Goal: Transaction & Acquisition: Purchase product/service

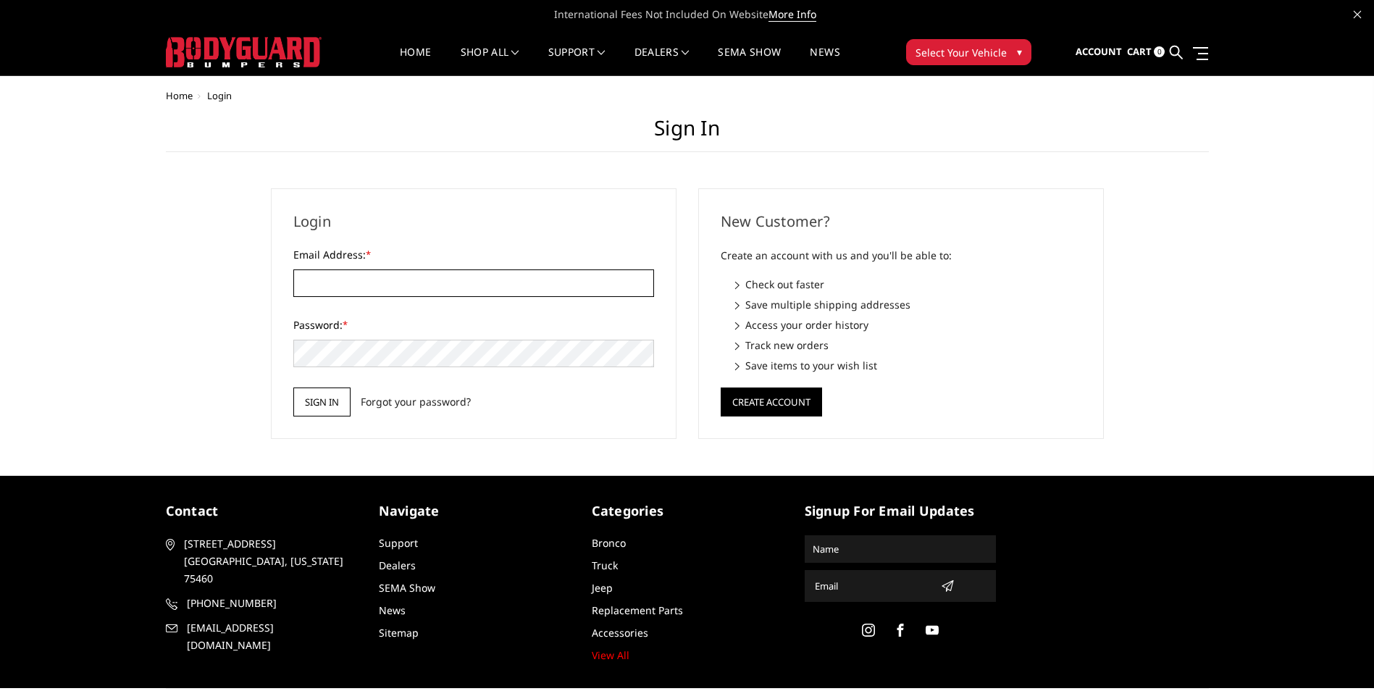
type input "[EMAIL_ADDRESS][DOMAIN_NAME]"
click at [309, 405] on input "Sign in" at bounding box center [321, 402] width 57 height 29
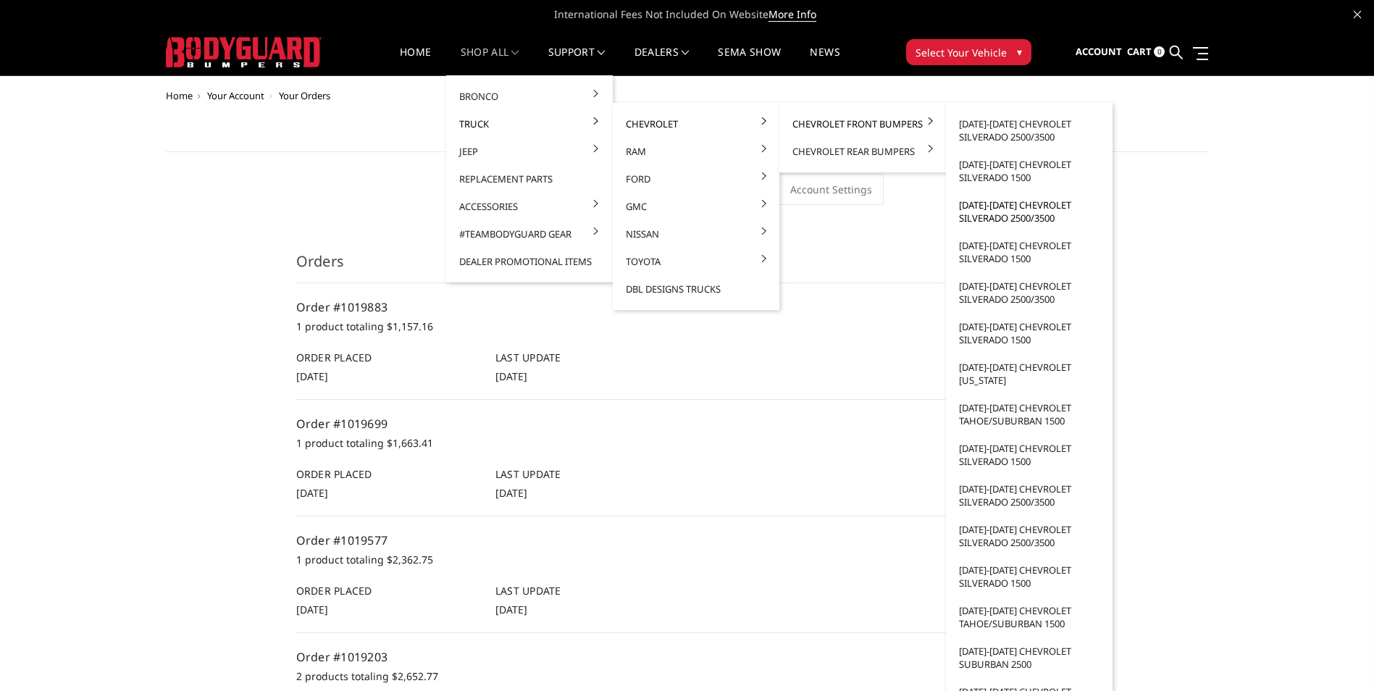
click at [1037, 212] on link "[DATE]-[DATE] Chevrolet Silverado 2500/3500" at bounding box center [1029, 211] width 155 height 41
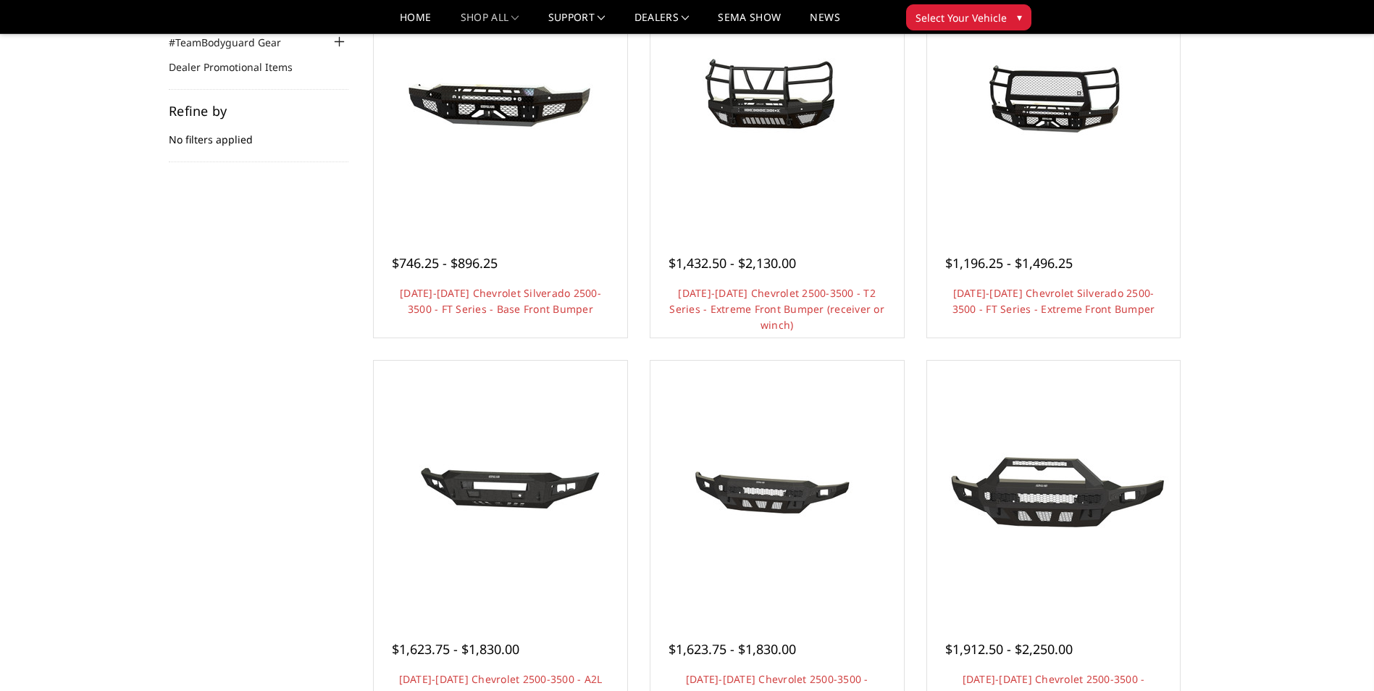
scroll to position [217, 0]
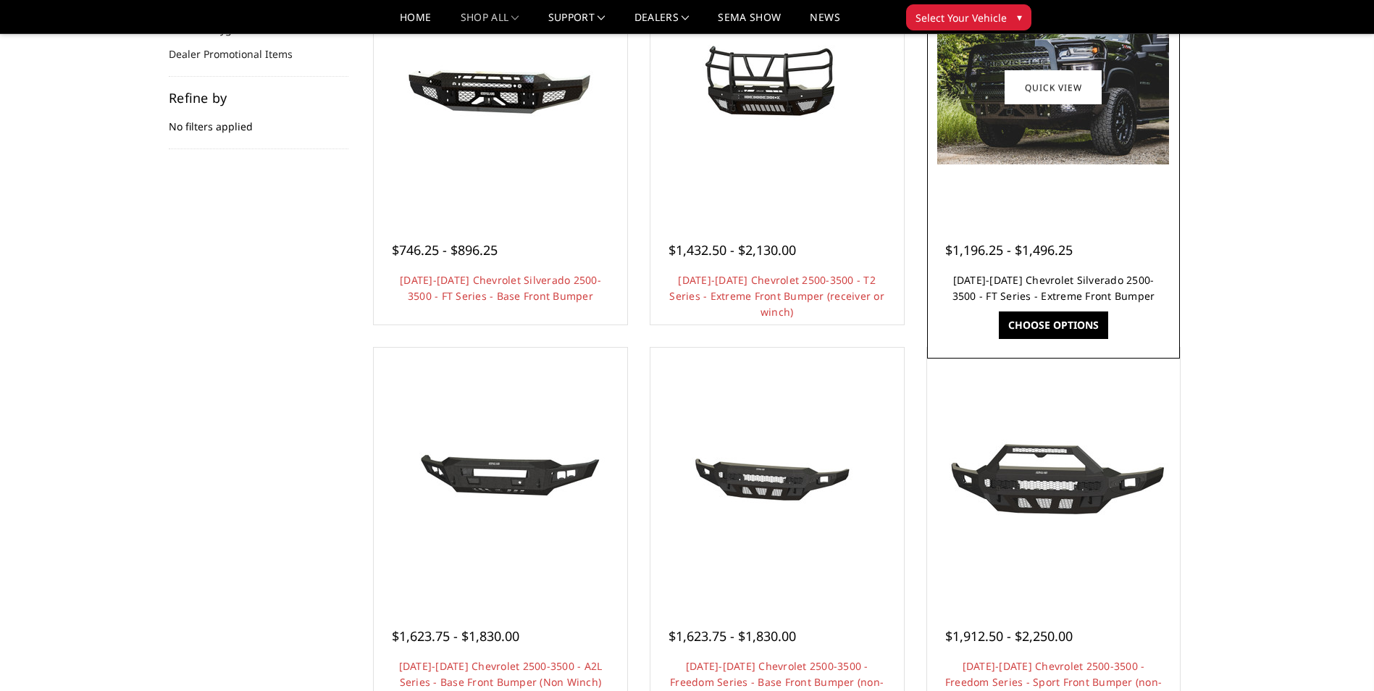
click at [1056, 293] on link "2020-2023 Chevrolet Silverado 2500-3500 - FT Series - Extreme Front Bumper" at bounding box center [1054, 288] width 203 height 30
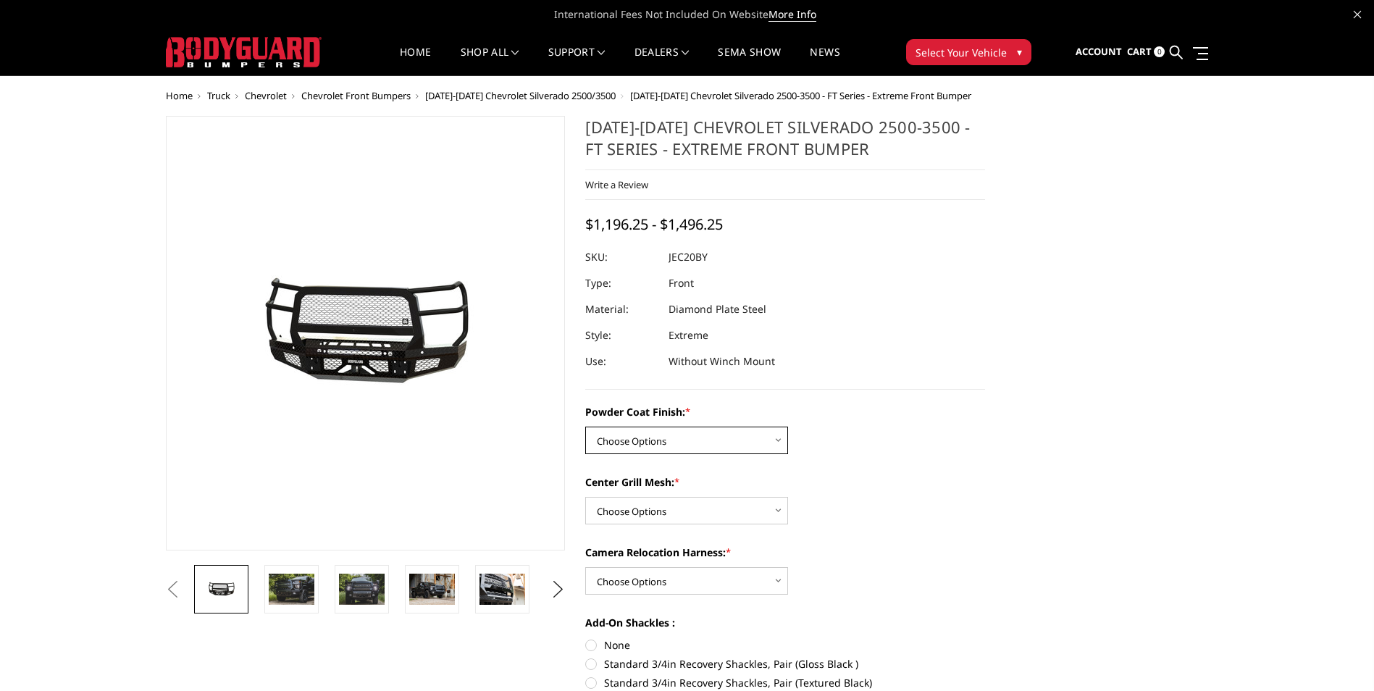
click at [681, 438] on select "Choose Options Bare Metal Gloss Black Powder Coat Textured Black Powder Coat" at bounding box center [686, 441] width 203 height 28
select select "3243"
click at [585, 427] on select "Choose Options Bare Metal Gloss Black Powder Coat Textured Black Powder Coat" at bounding box center [686, 441] width 203 height 28
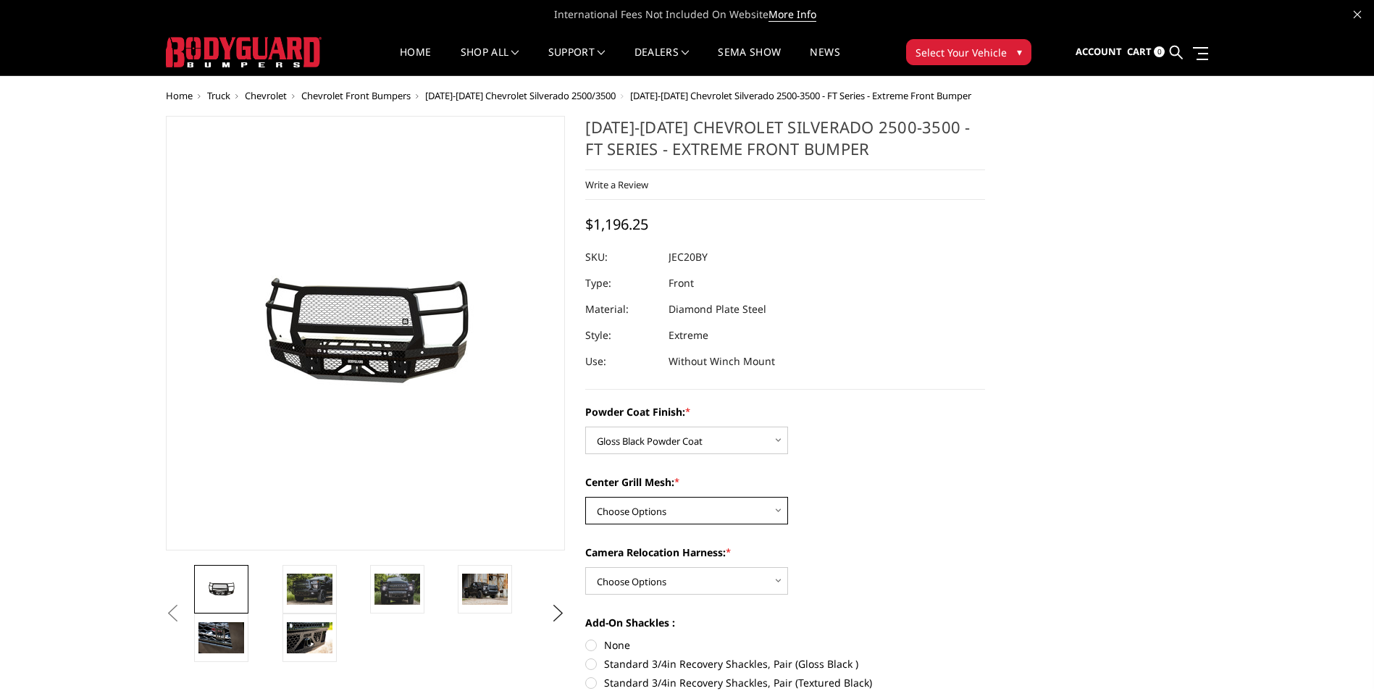
click at [709, 517] on select "Choose Options WITH Expanded Metal in Center Grill WITHOUT Expanded Metal in Ce…" at bounding box center [686, 511] width 203 height 28
select select "3245"
click at [585, 497] on select "Choose Options WITH Expanded Metal in Center Grill WITHOUT Expanded Metal in Ce…" at bounding box center [686, 511] width 203 height 28
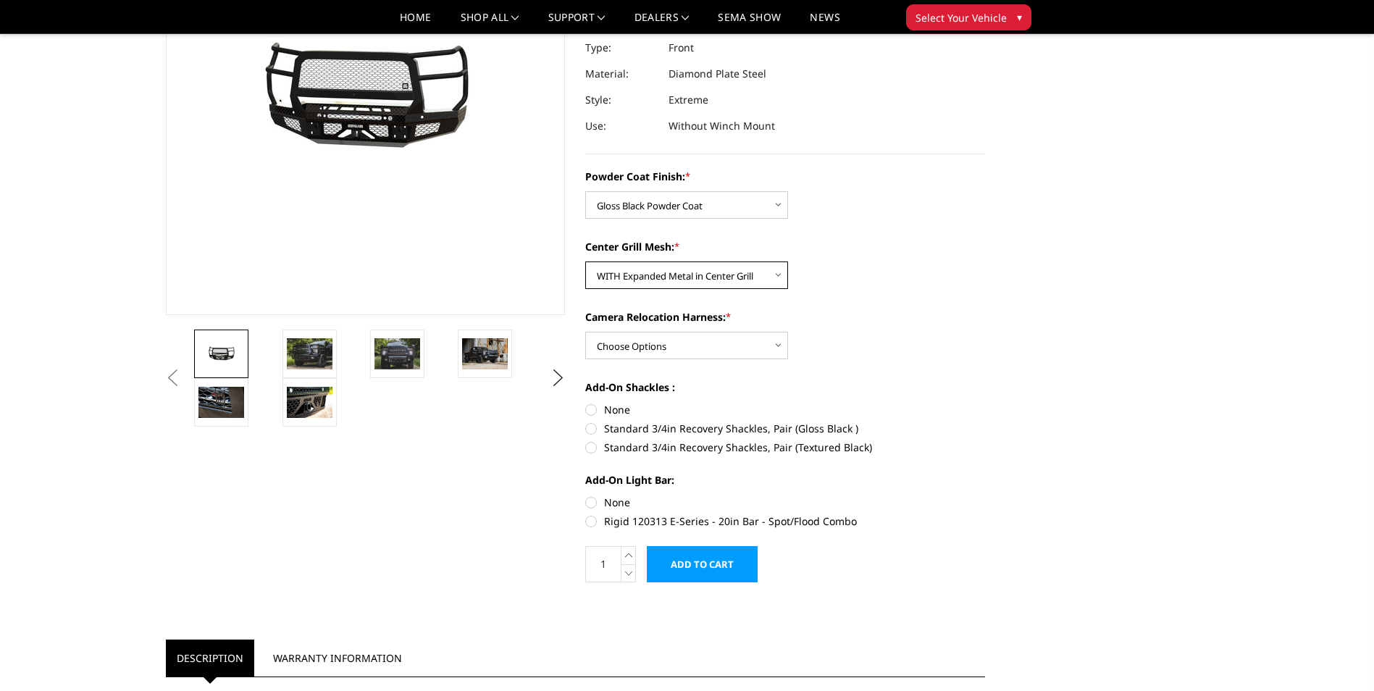
scroll to position [217, 0]
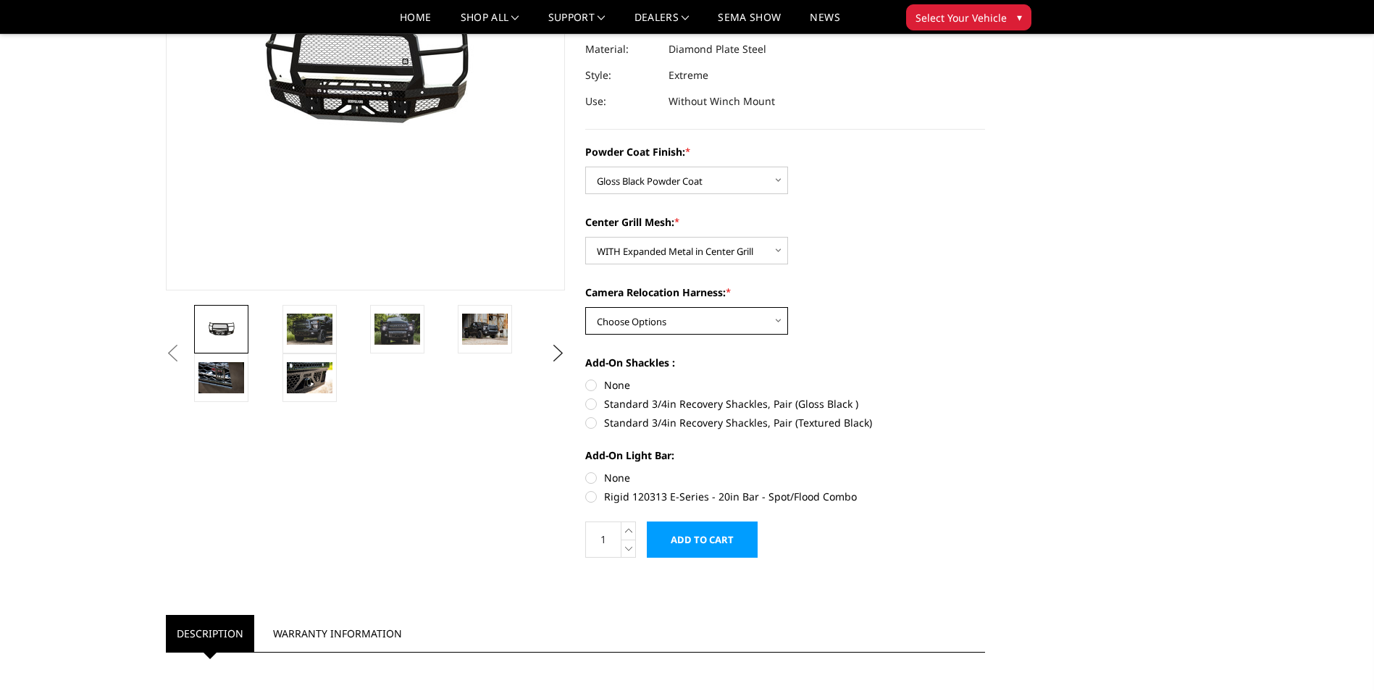
click at [727, 319] on select "Choose Options WITH Camera Relocation Harness WITHOUT Camera Relocation Harness" at bounding box center [686, 321] width 203 height 28
select select "3247"
click at [585, 307] on select "Choose Options WITH Camera Relocation Harness WITHOUT Camera Relocation Harness" at bounding box center [686, 321] width 203 height 28
click at [591, 385] on label "None" at bounding box center [785, 384] width 400 height 15
click at [586, 378] on input "None" at bounding box center [585, 377] width 1 height 1
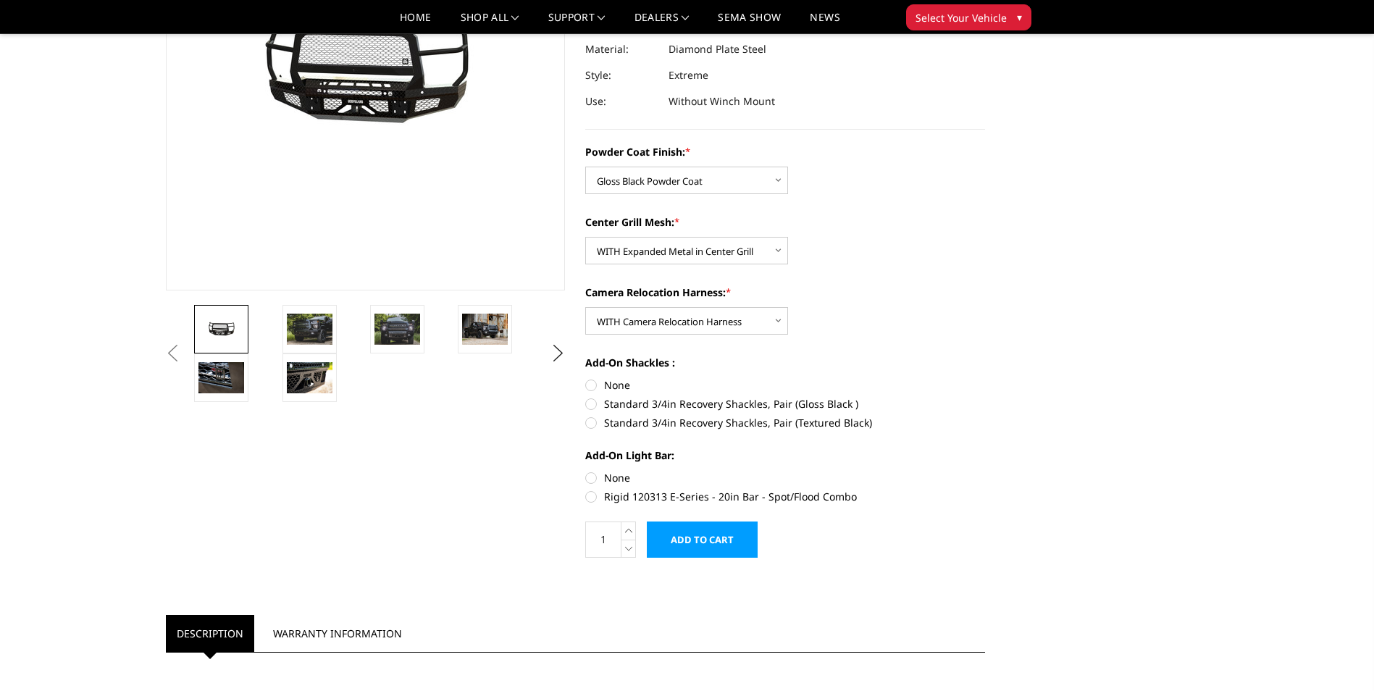
radio input "true"
click at [593, 477] on label "None" at bounding box center [785, 477] width 400 height 15
click at [586, 471] on input "None" at bounding box center [585, 470] width 1 height 1
radio input "true"
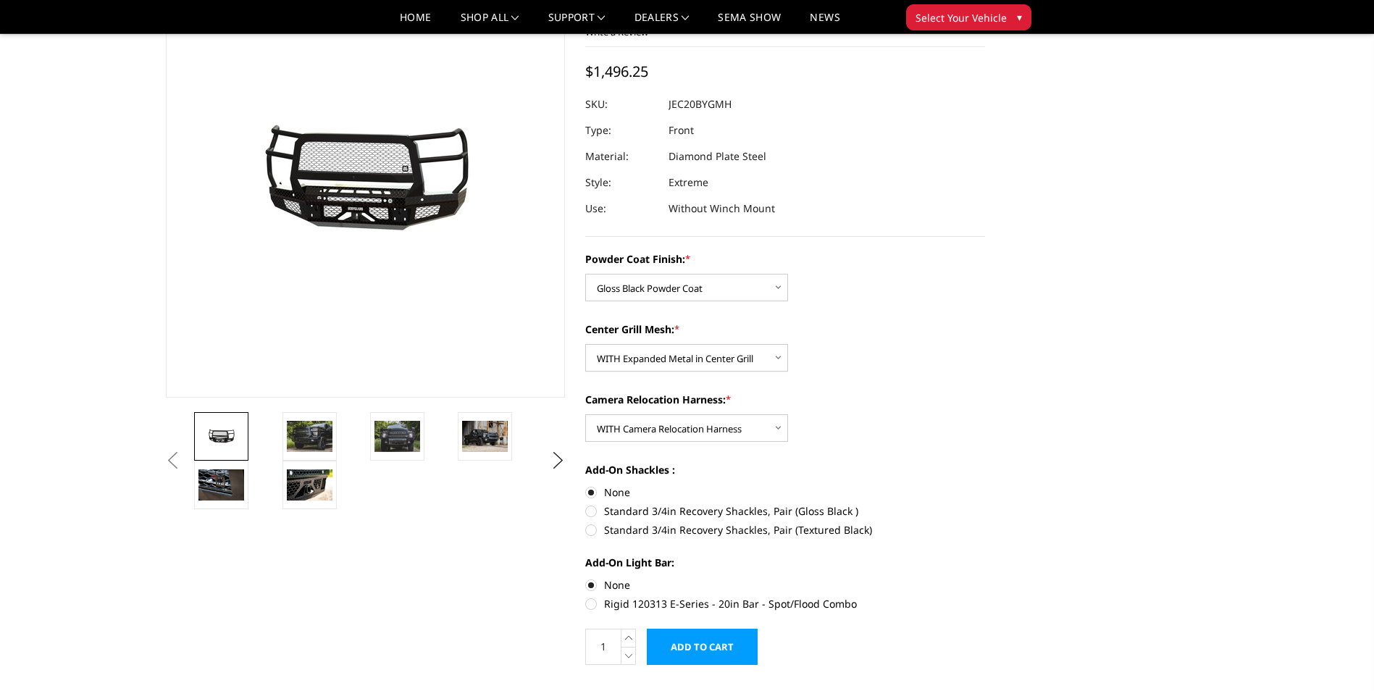
scroll to position [0, 0]
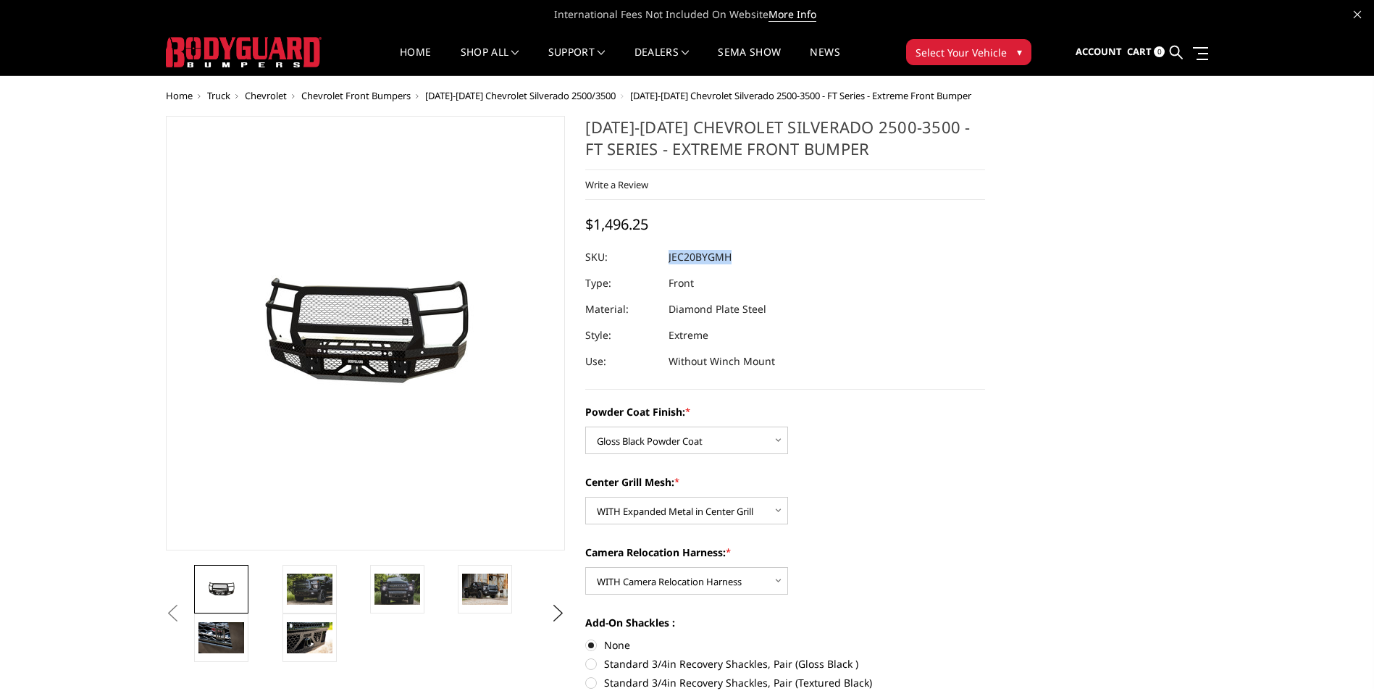
drag, startPoint x: 731, startPoint y: 256, endPoint x: 669, endPoint y: 260, distance: 62.4
click at [669, 260] on dd "JEC20BYGMH" at bounding box center [700, 257] width 63 height 26
drag, startPoint x: 669, startPoint y: 260, endPoint x: 682, endPoint y: 256, distance: 13.5
copy dd "JEC20BYGMH"
click at [490, 600] on img at bounding box center [485, 589] width 46 height 30
